Goal: Information Seeking & Learning: Learn about a topic

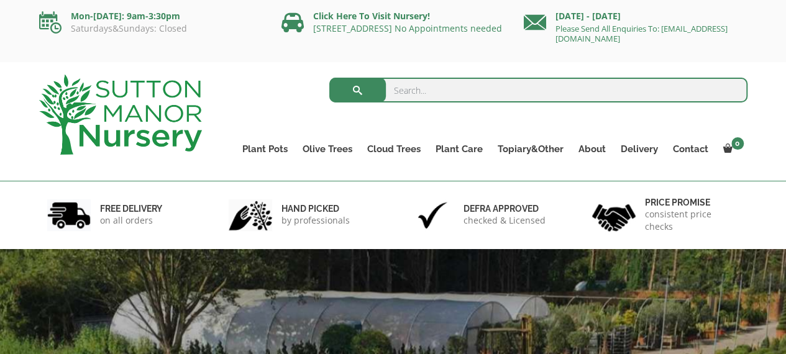
click at [416, 86] on input "search" at bounding box center [538, 90] width 418 height 25
type input "barolo"
click at [329, 78] on button "submit" at bounding box center [357, 90] width 57 height 25
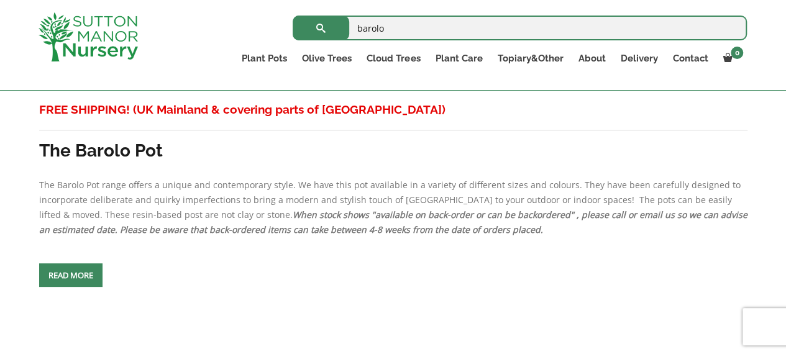
scroll to position [3875, 0]
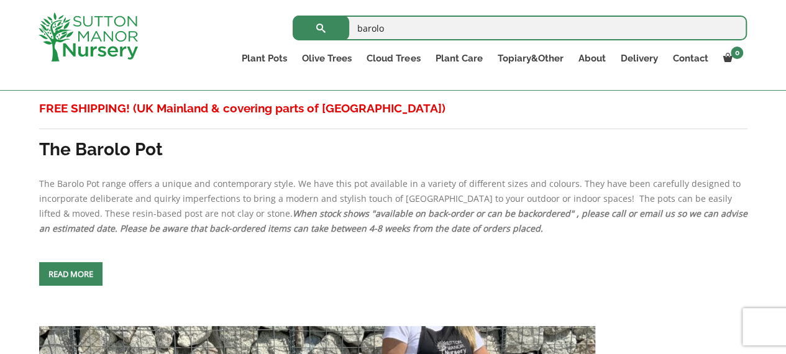
click at [75, 265] on link "Read more" at bounding box center [70, 274] width 63 height 24
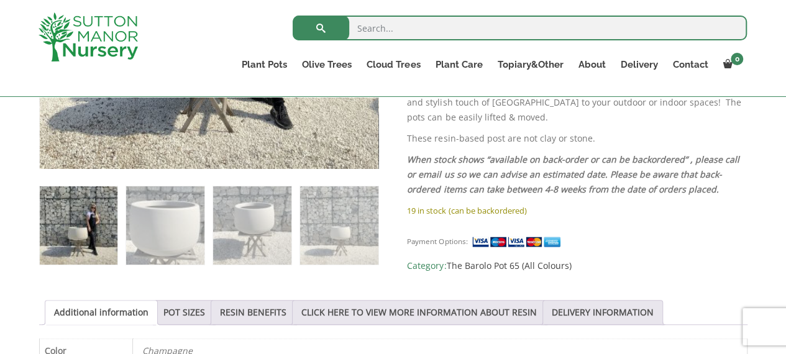
scroll to position [461, 0]
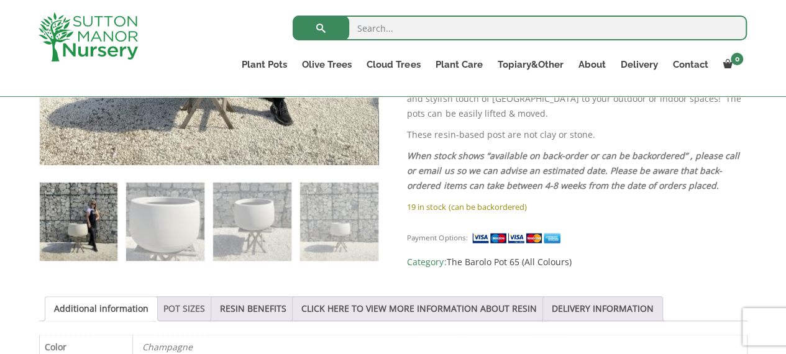
click at [177, 304] on link "POT SIZES" at bounding box center [184, 309] width 42 height 24
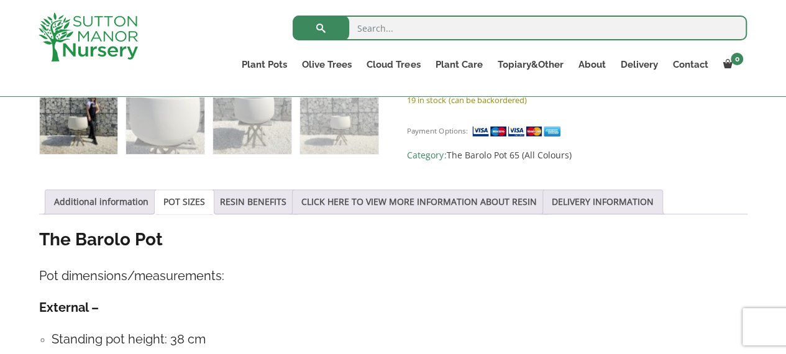
scroll to position [565, 0]
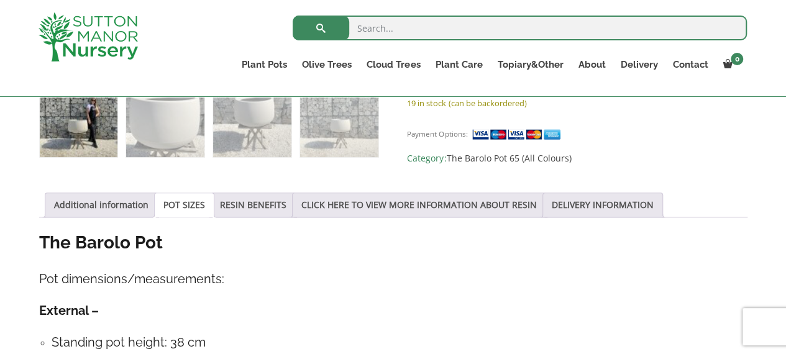
click at [395, 34] on input "search" at bounding box center [520, 28] width 454 height 25
type input "large barolo"
click at [293, 16] on button "submit" at bounding box center [321, 28] width 57 height 25
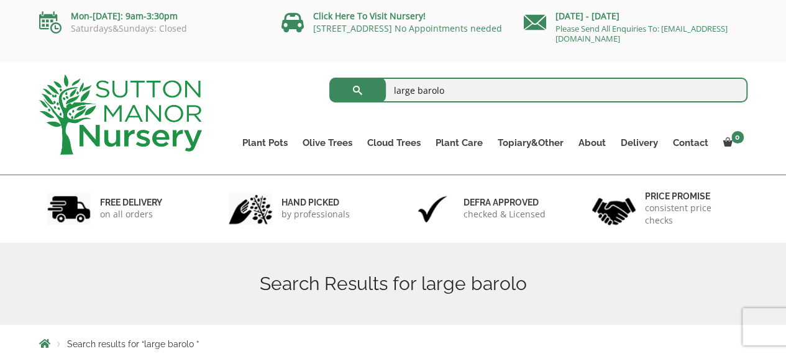
click at [416, 89] on input "large barolo" at bounding box center [538, 90] width 418 height 25
click at [652, 89] on input "barolo" at bounding box center [538, 90] width 418 height 25
type input "barolo"
click at [329, 78] on button "submit" at bounding box center [357, 90] width 57 height 25
click at [355, 87] on button "submit" at bounding box center [357, 90] width 57 height 25
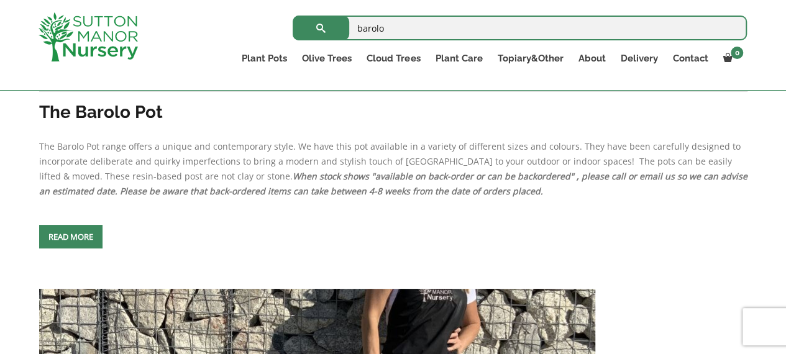
scroll to position [628, 0]
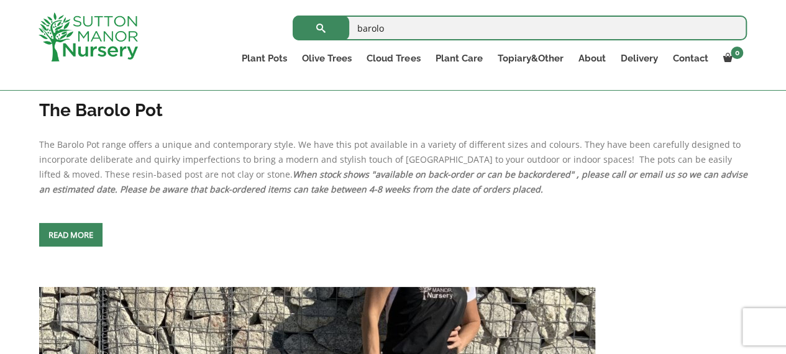
click at [75, 228] on link "Read more" at bounding box center [70, 235] width 63 height 24
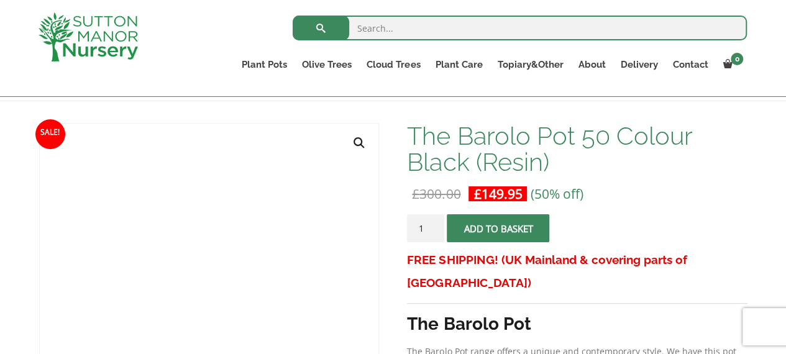
scroll to position [124, 0]
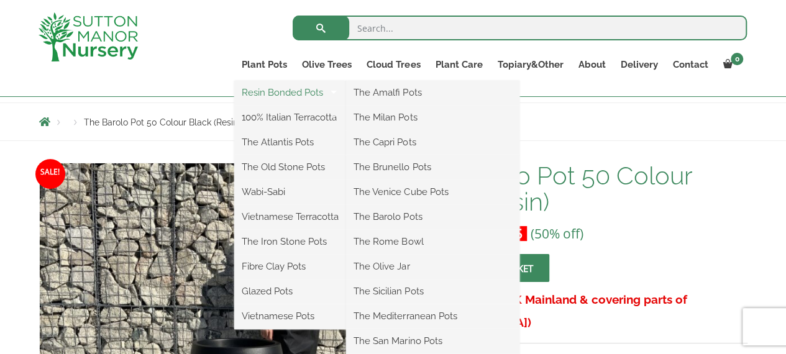
click at [280, 88] on link "Resin Bonded Pots" at bounding box center [290, 92] width 112 height 19
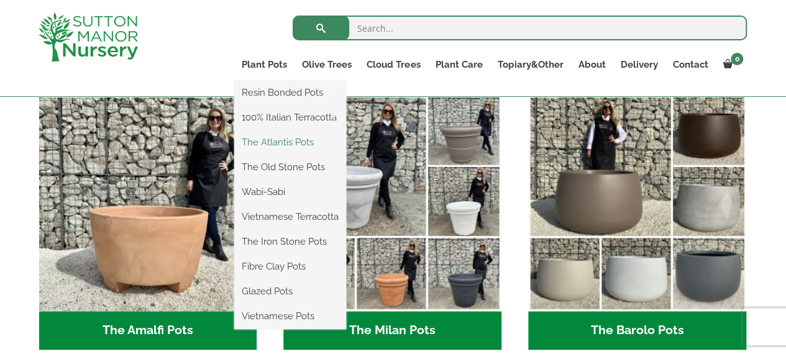
scroll to position [344, 0]
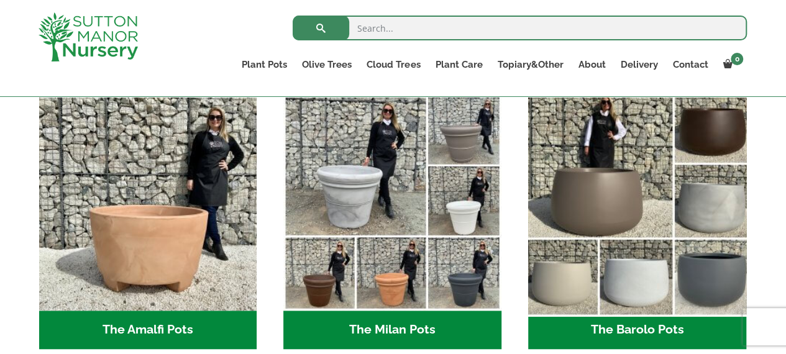
click at [584, 204] on img "Visit product category The Barolo Pots" at bounding box center [636, 202] width 229 height 229
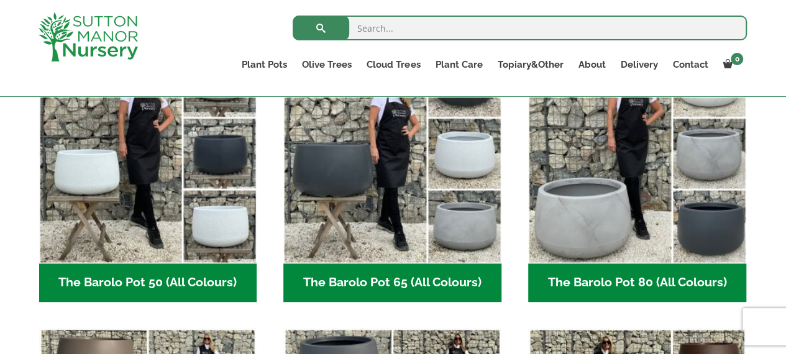
scroll to position [407, 0]
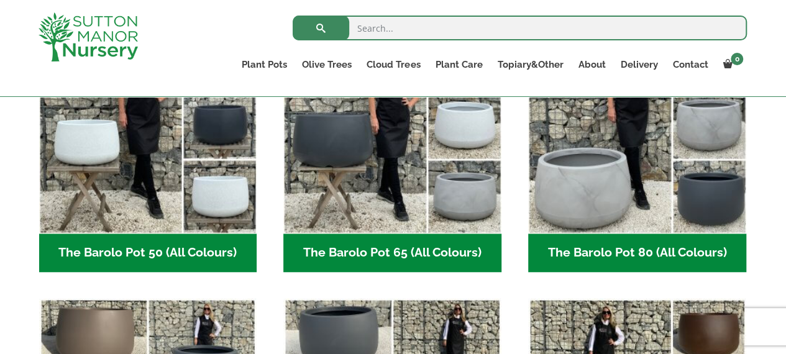
click at [589, 252] on h2 "The Barolo Pot 80 (All Colours) (7)" at bounding box center [637, 253] width 218 height 39
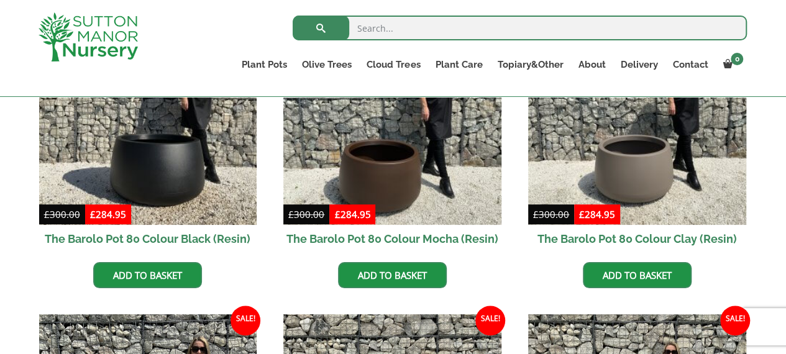
scroll to position [408, 0]
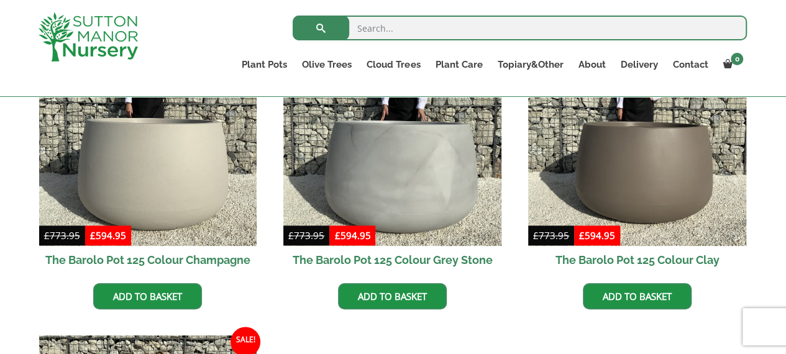
scroll to position [694, 0]
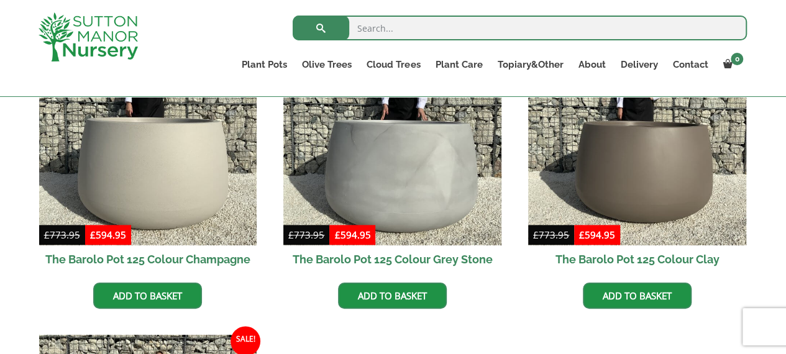
click at [194, 251] on h2 "The Barolo Pot 125 Colour Champagne" at bounding box center [148, 259] width 218 height 28
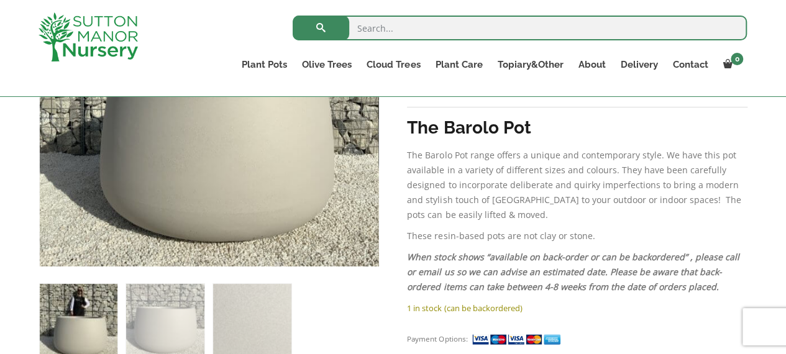
scroll to position [361, 0]
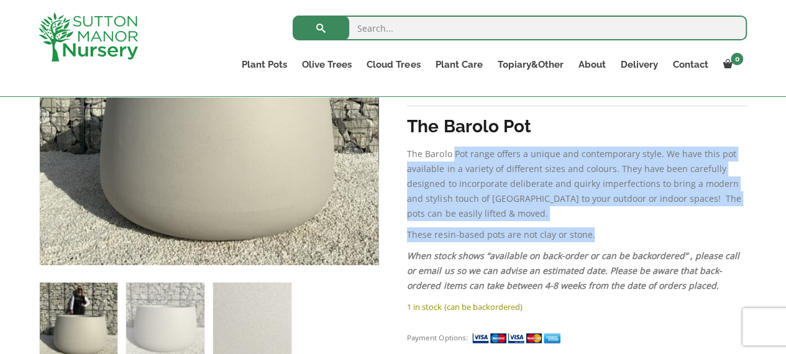
drag, startPoint x: 455, startPoint y: 130, endPoint x: 593, endPoint y: 208, distance: 158.2
click at [593, 208] on div "FREE SHIPPING! (UK Mainland & covering parts of [GEOGRAPHIC_DATA]) The Barolo P…" at bounding box center [577, 175] width 340 height 248
copy div "Pot range offers a unique and contemporary style. We have this pot available in…"
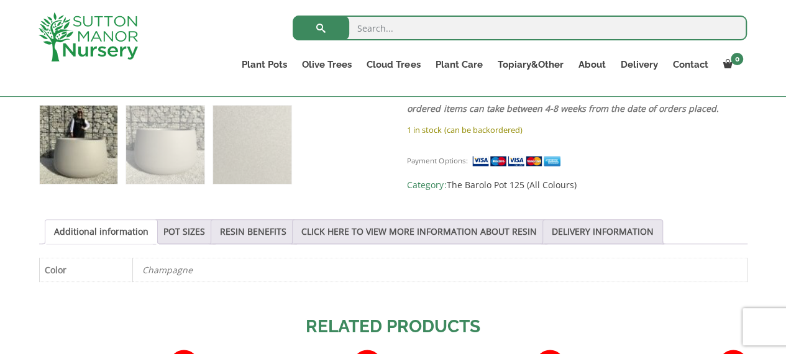
scroll to position [541, 0]
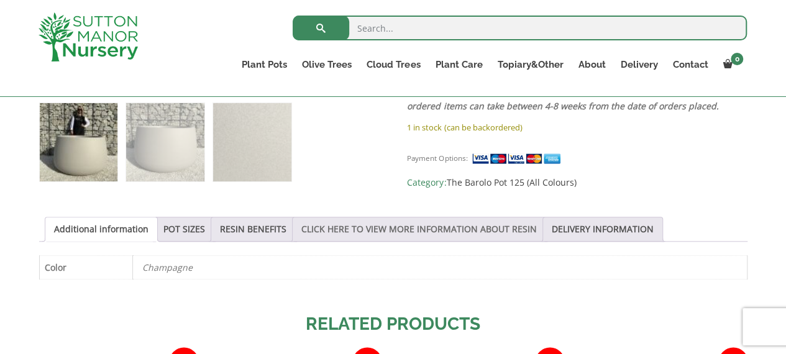
click at [425, 226] on link "CLICK HERE TO VIEW MORE INFORMATION ABOUT RESIN" at bounding box center [418, 229] width 235 height 24
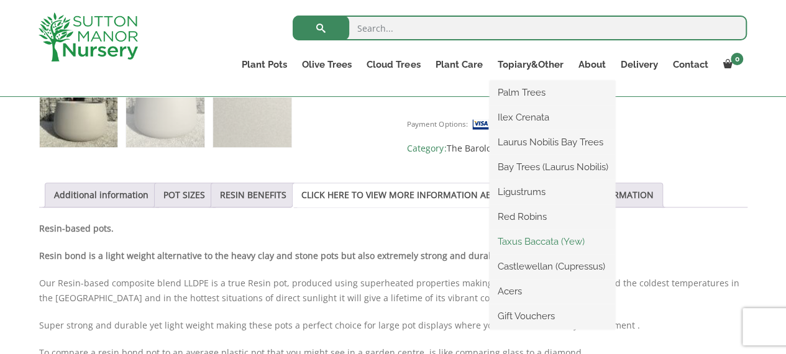
scroll to position [576, 0]
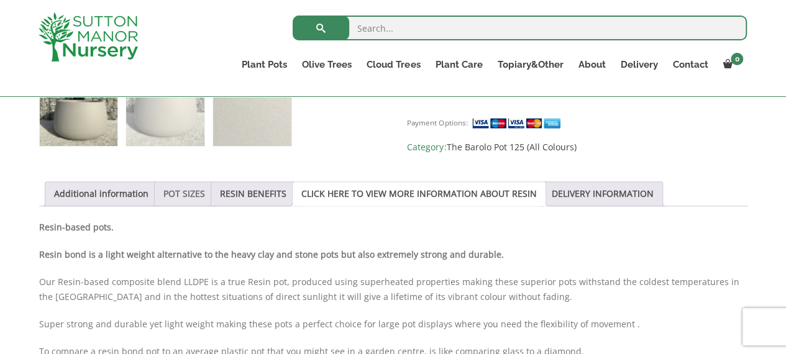
click at [183, 188] on link "POT SIZES" at bounding box center [184, 194] width 42 height 24
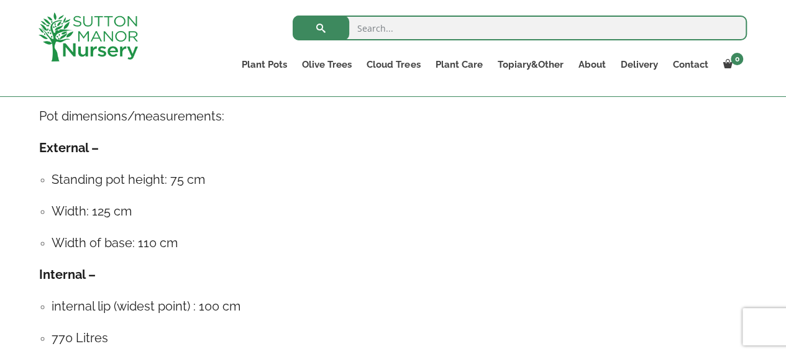
scroll to position [729, 0]
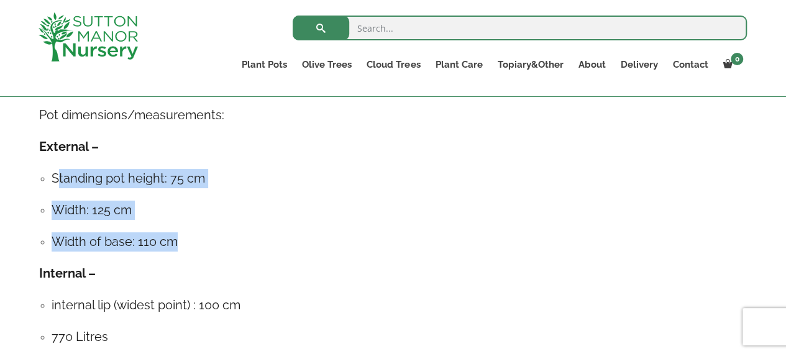
drag, startPoint x: 55, startPoint y: 176, endPoint x: 179, endPoint y: 249, distance: 143.9
click at [179, 249] on ul "Standing pot height: 75 cm Width: 125 cm Width of base: 110 cm" at bounding box center [393, 210] width 708 height 83
click at [243, 232] on h4 "Width of base: 110 cm" at bounding box center [400, 241] width 696 height 19
drag, startPoint x: 52, startPoint y: 175, endPoint x: 175, endPoint y: 242, distance: 139.5
click at [175, 242] on ul "Standing pot height: 75 cm Width: 125 cm Width of base: 110 cm" at bounding box center [393, 210] width 708 height 83
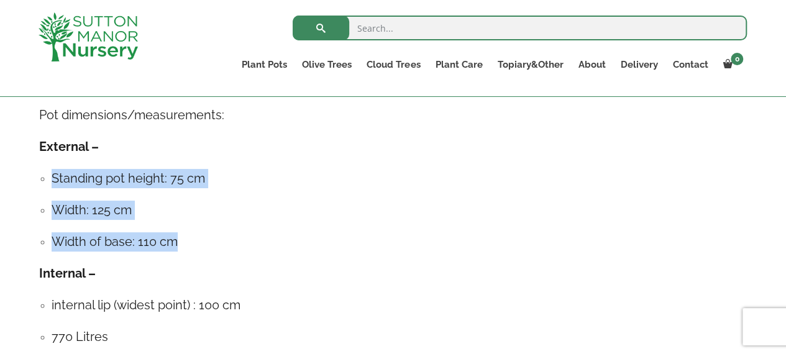
copy ul "Standing pot height: 75 cm Width: 125 cm Width of base: 110 cm"
